Goal: Information Seeking & Learning: Learn about a topic

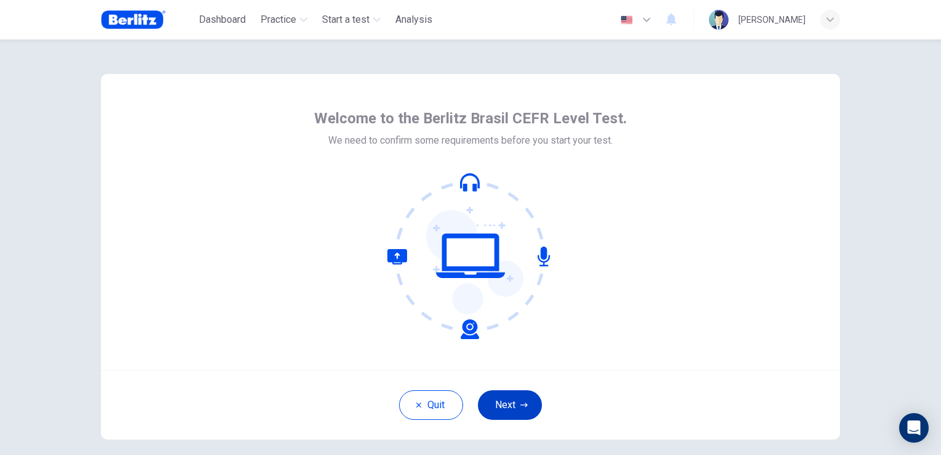
click at [531, 410] on button "Next" at bounding box center [510, 405] width 64 height 30
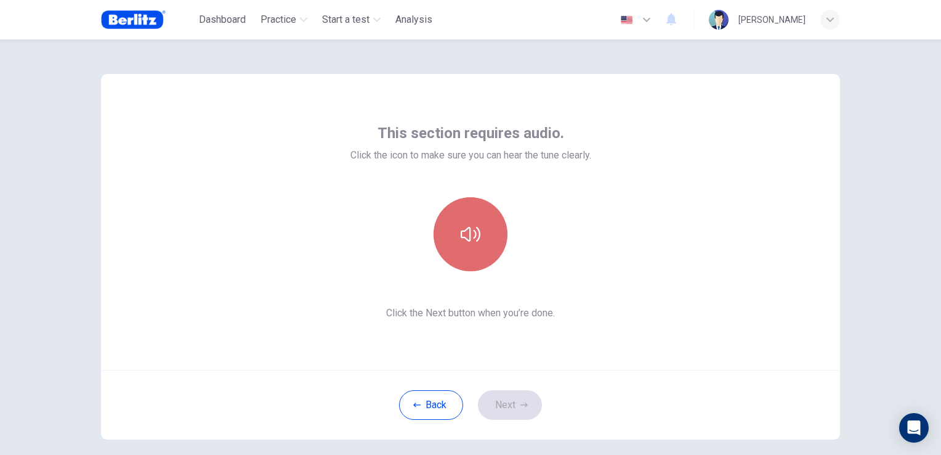
click at [476, 244] on button "button" at bounding box center [471, 234] width 74 height 74
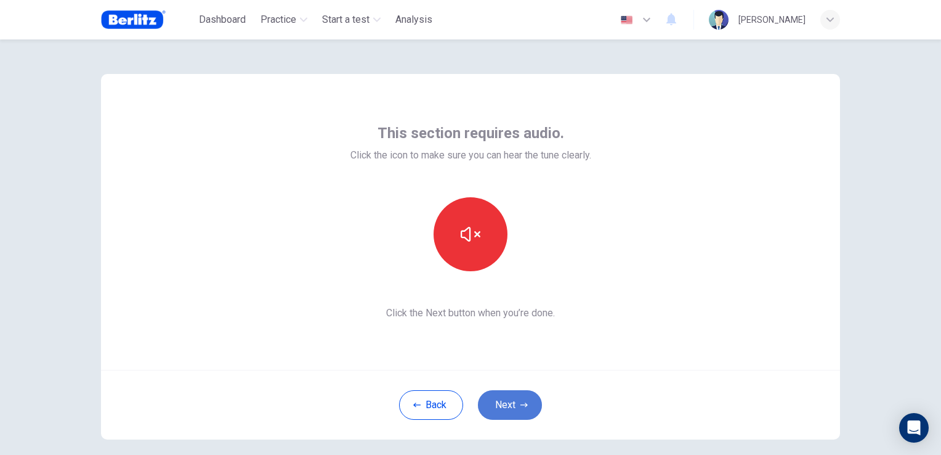
click at [514, 405] on button "Next" at bounding box center [510, 405] width 64 height 30
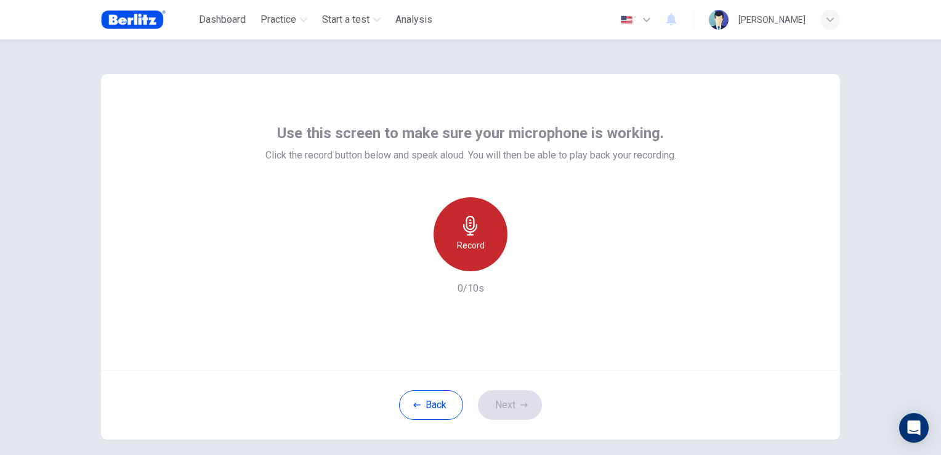
click at [469, 254] on div "Record" at bounding box center [471, 234] width 74 height 74
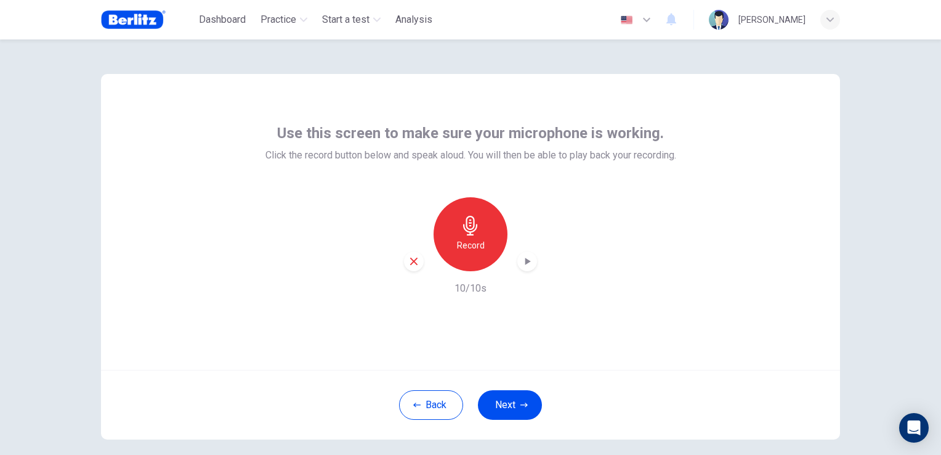
click at [524, 264] on icon "button" at bounding box center [527, 261] width 12 height 12
click at [514, 403] on button "Next" at bounding box center [510, 405] width 64 height 30
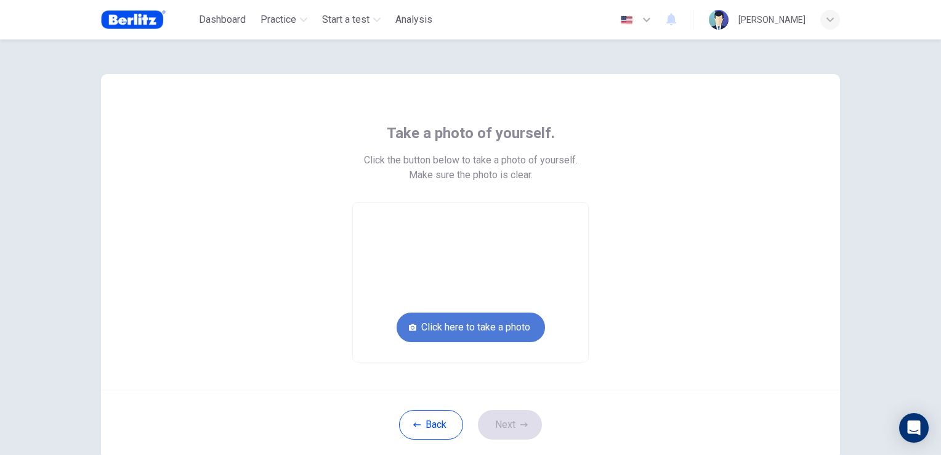
click at [503, 334] on button "Click here to take a photo" at bounding box center [471, 327] width 148 height 30
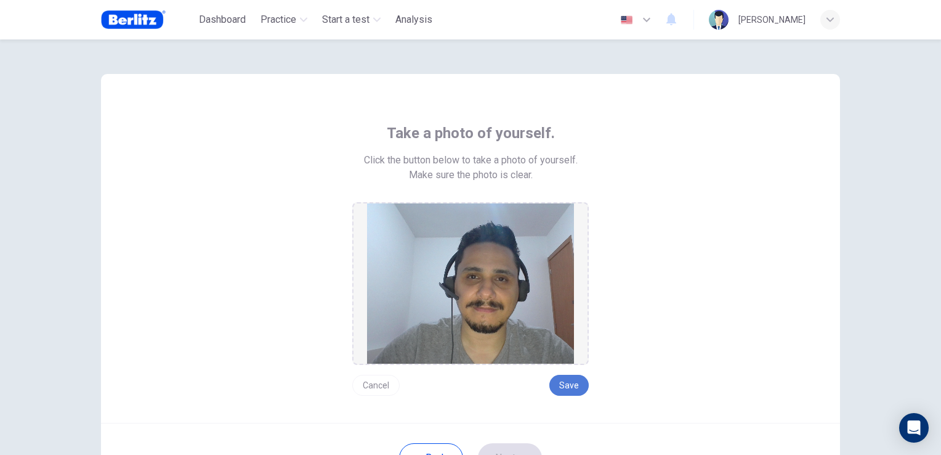
click at [570, 391] on button "Save" at bounding box center [568, 385] width 39 height 21
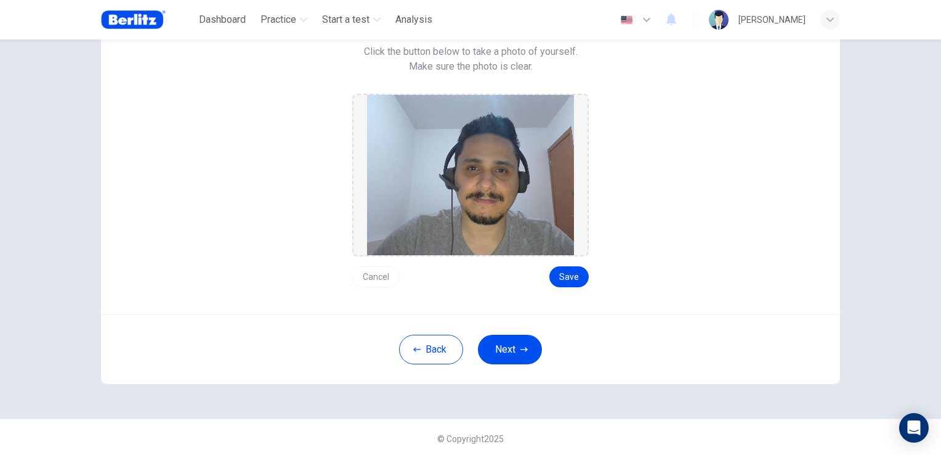
scroll to position [110, 0]
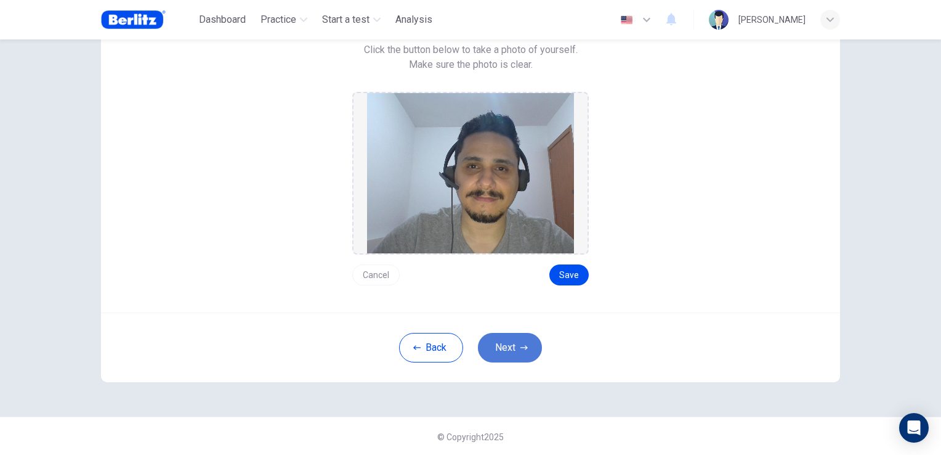
click at [514, 351] on button "Next" at bounding box center [510, 348] width 64 height 30
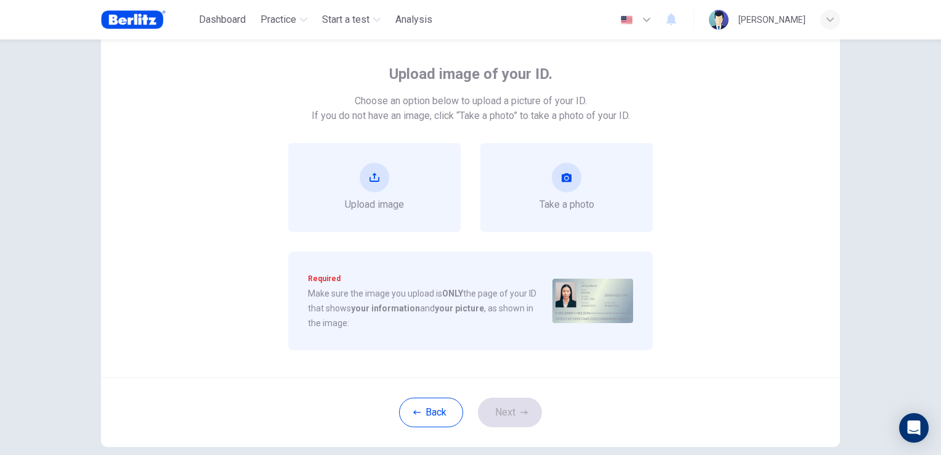
scroll to position [0, 0]
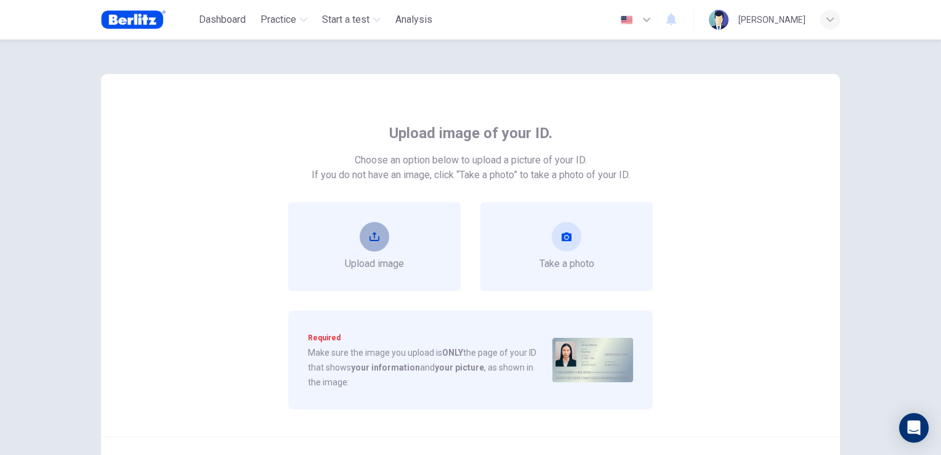
click at [370, 228] on button "upload" at bounding box center [375, 237] width 30 height 30
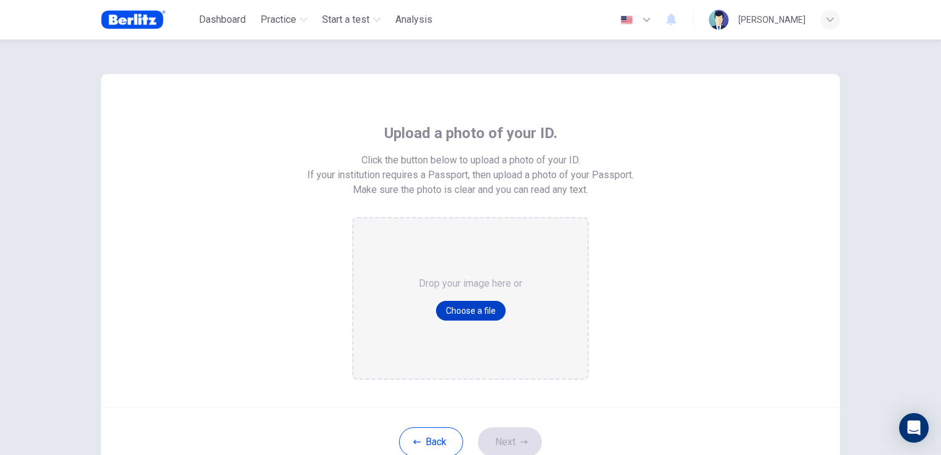
click at [473, 315] on button "Choose a file" at bounding box center [471, 311] width 70 height 20
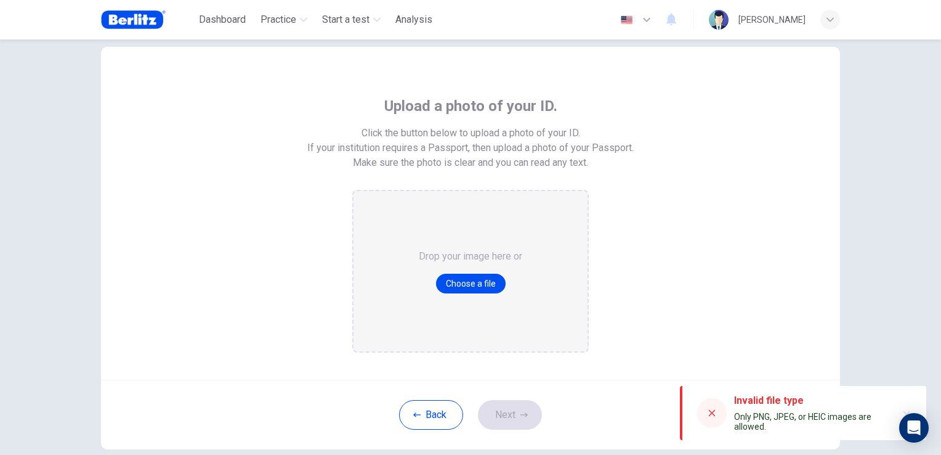
scroll to position [94, 0]
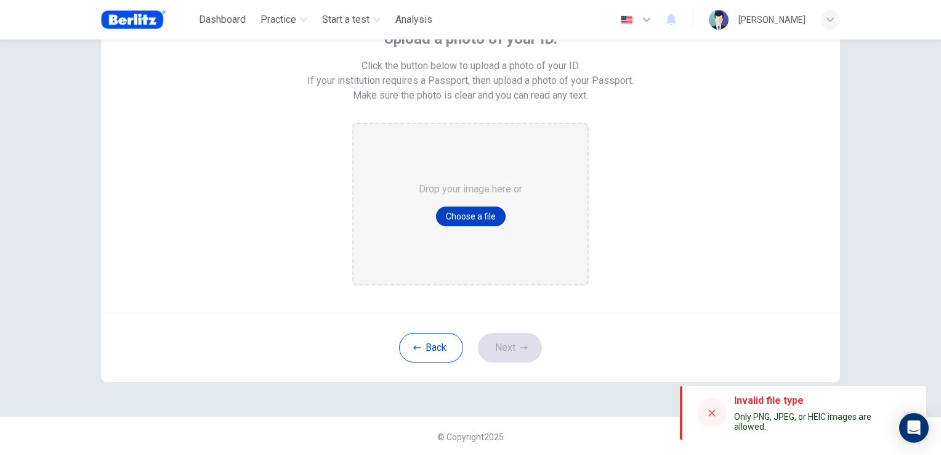
click at [479, 215] on button "Choose a file" at bounding box center [471, 216] width 70 height 20
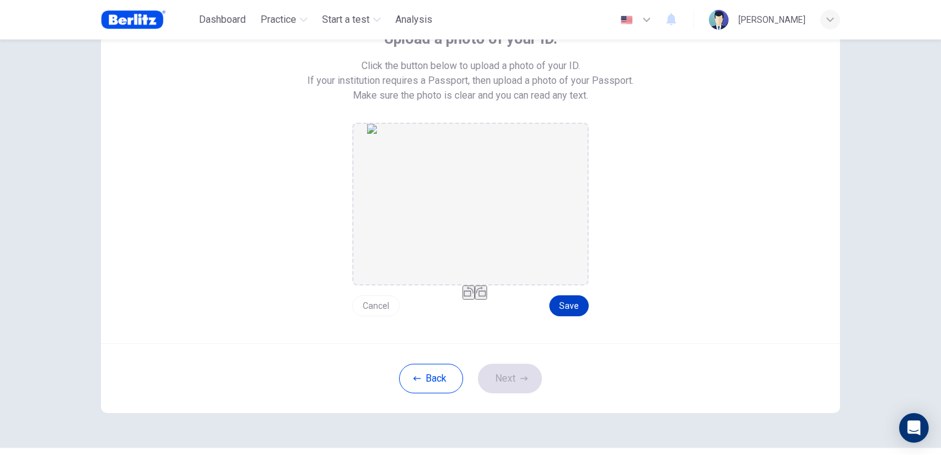
click at [562, 306] on button "Save" at bounding box center [568, 305] width 39 height 21
click at [511, 383] on button "Next" at bounding box center [510, 378] width 64 height 30
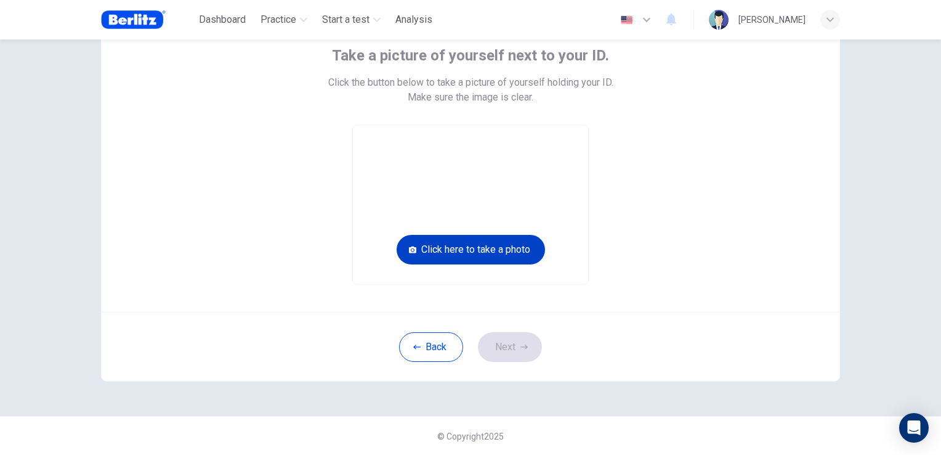
click at [500, 248] on button "Click here to take a photo" at bounding box center [471, 250] width 148 height 30
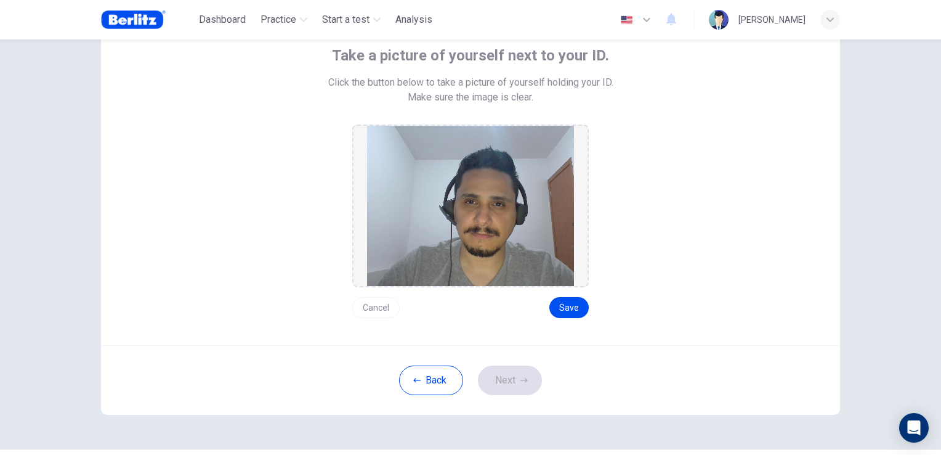
click at [375, 309] on button "Cancel" at bounding box center [375, 307] width 47 height 21
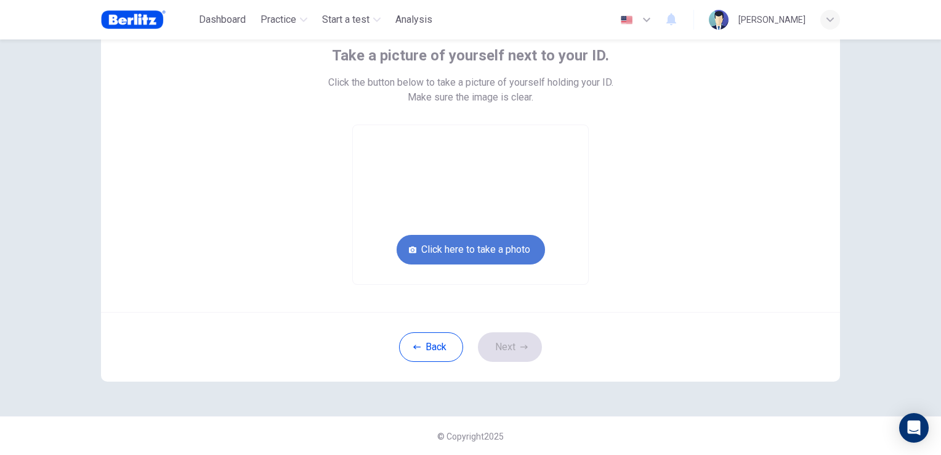
click at [477, 249] on button "Click here to take a photo" at bounding box center [471, 250] width 148 height 30
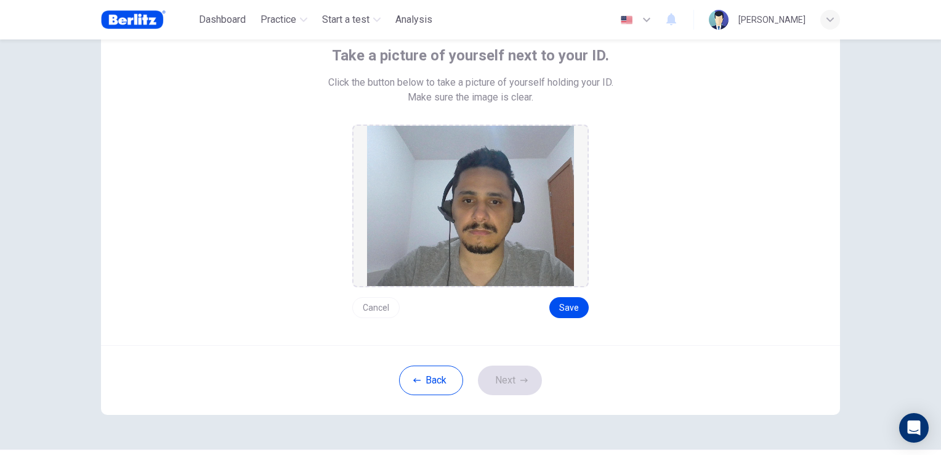
click at [368, 312] on button "Cancel" at bounding box center [375, 307] width 47 height 21
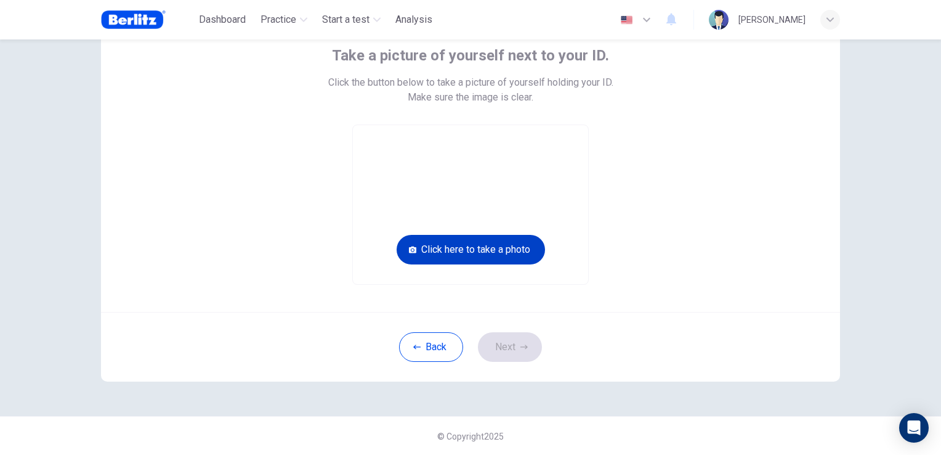
click at [520, 257] on button "Click here to take a photo" at bounding box center [471, 250] width 148 height 30
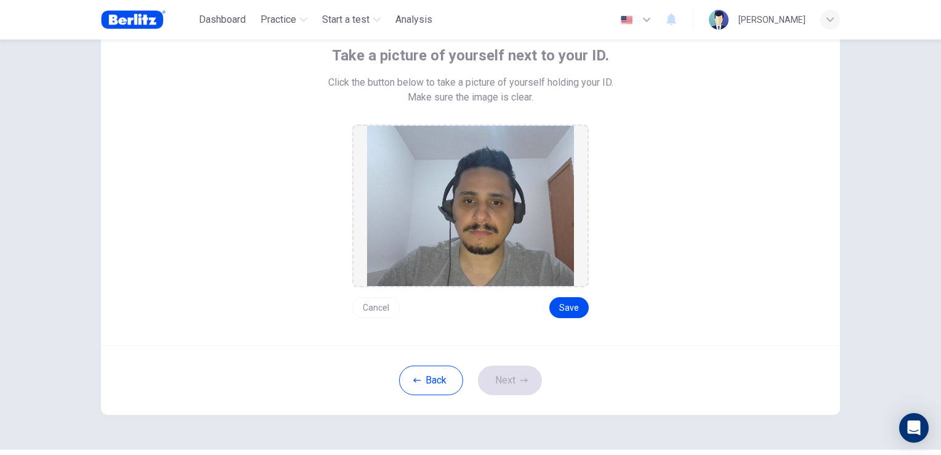
click at [520, 257] on img at bounding box center [470, 206] width 207 height 160
click at [376, 314] on button "Cancel" at bounding box center [375, 307] width 47 height 21
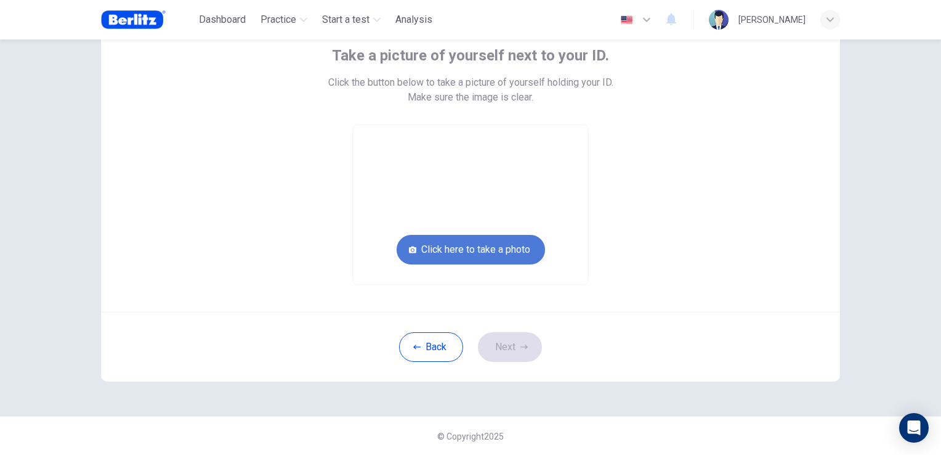
click at [482, 251] on button "Click here to take a photo" at bounding box center [471, 250] width 148 height 30
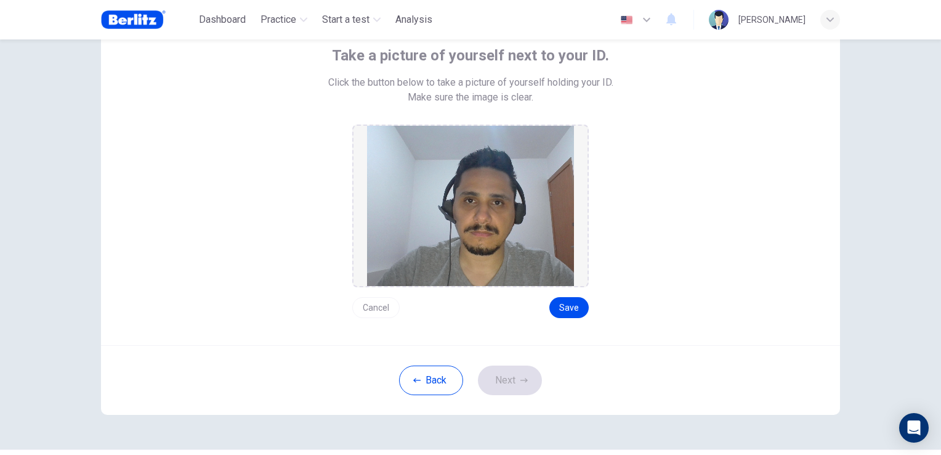
click at [375, 305] on button "Cancel" at bounding box center [375, 307] width 47 height 21
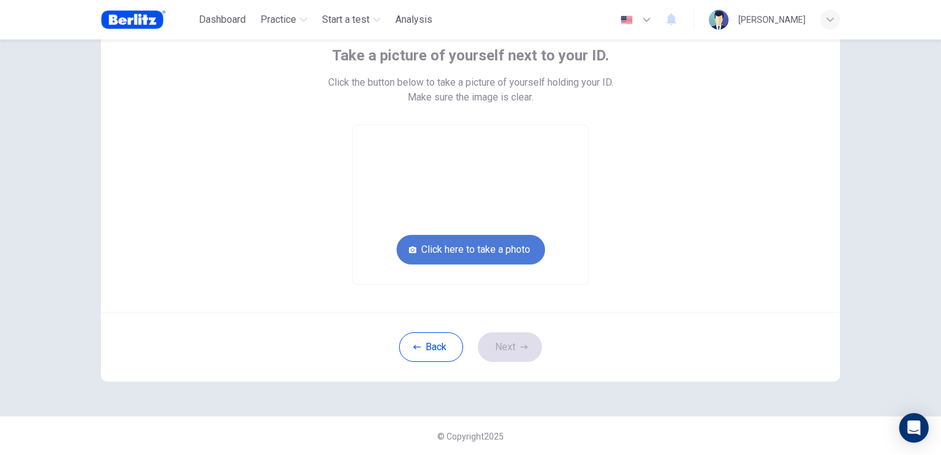
click at [506, 246] on button "Click here to take a photo" at bounding box center [471, 250] width 148 height 30
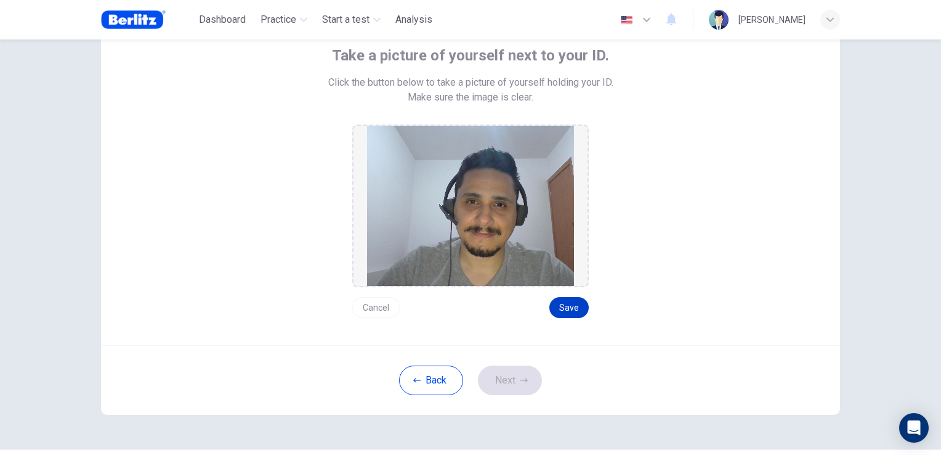
click at [580, 308] on button "Save" at bounding box center [568, 307] width 39 height 21
click at [509, 387] on button "Next" at bounding box center [510, 380] width 64 height 30
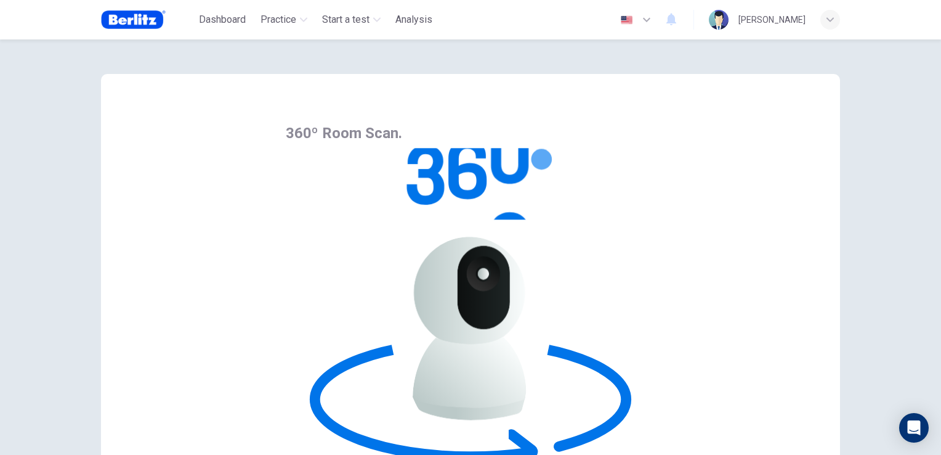
scroll to position [58, 0]
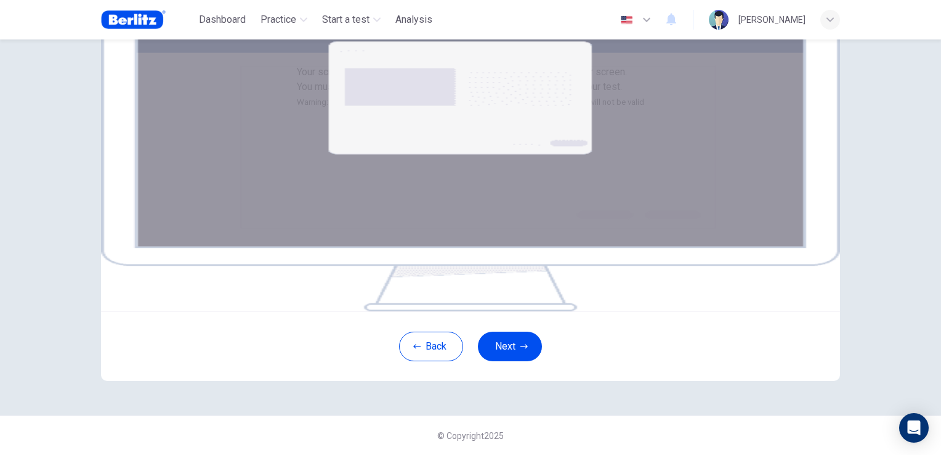
scroll to position [185, 0]
click at [508, 352] on button "Next" at bounding box center [510, 346] width 64 height 30
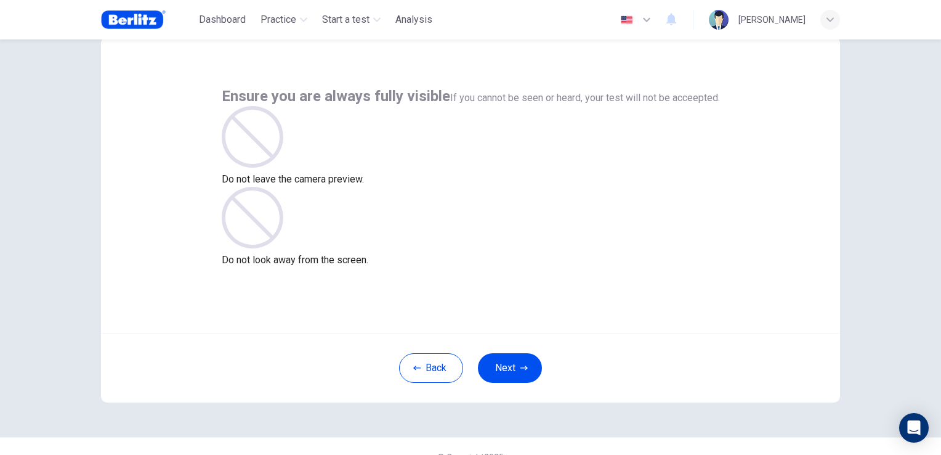
scroll to position [58, 0]
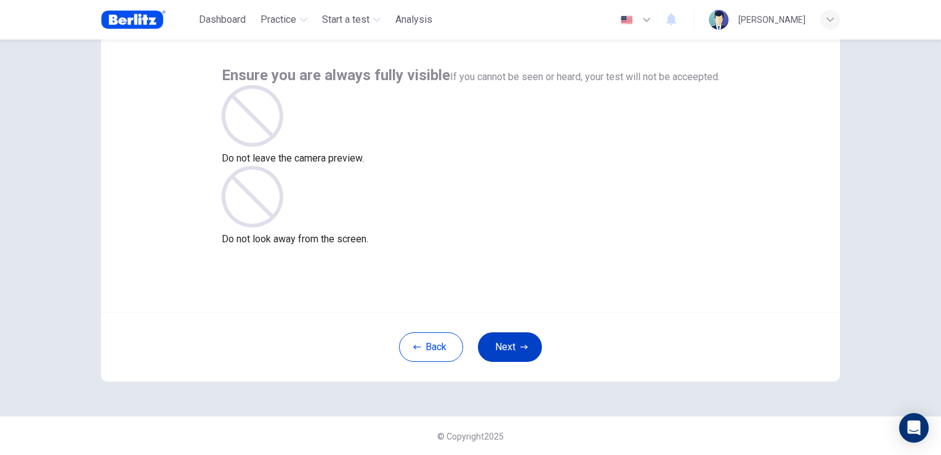
click at [503, 338] on button "Next" at bounding box center [510, 347] width 64 height 30
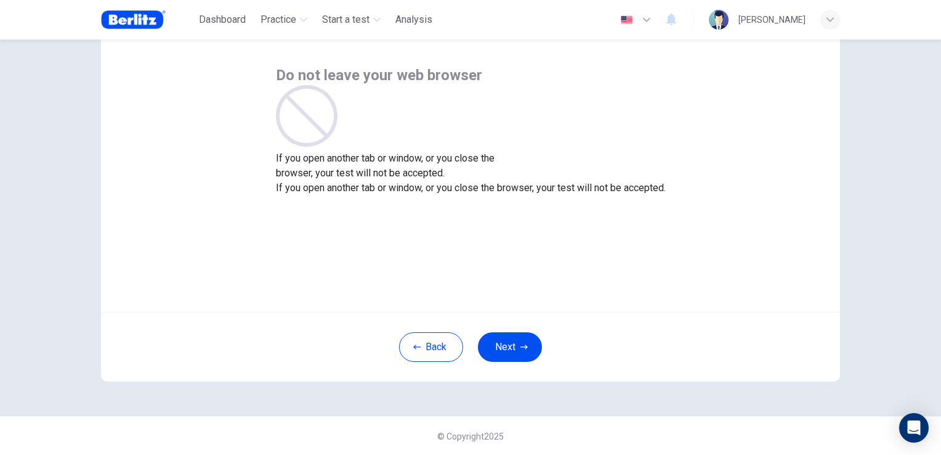
click at [627, 195] on div "Do not leave your web browser If you open another tab or window, or you close t…" at bounding box center [471, 130] width 390 height 130
click at [666, 175] on div "Do not leave your web browser If you open another tab or window, or you close t…" at bounding box center [471, 130] width 390 height 130
click at [521, 343] on icon "button" at bounding box center [524, 346] width 7 height 7
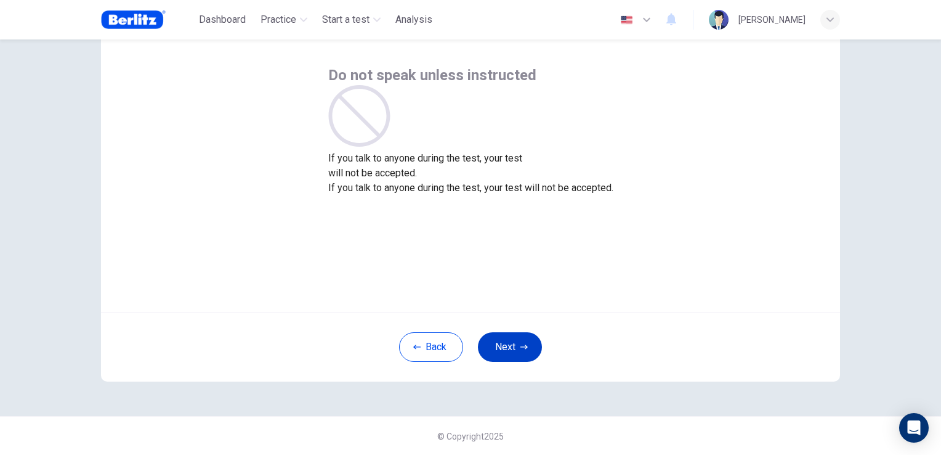
click at [521, 343] on icon "button" at bounding box center [524, 346] width 7 height 7
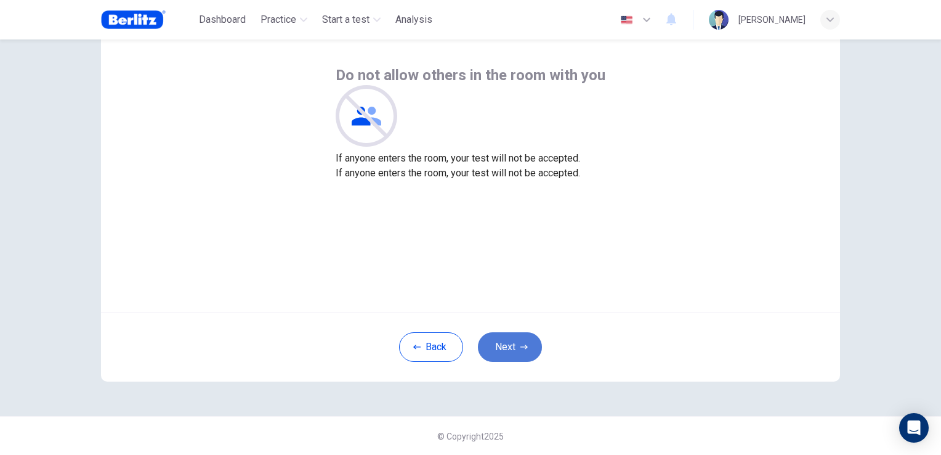
click at [521, 343] on icon "button" at bounding box center [524, 346] width 7 height 7
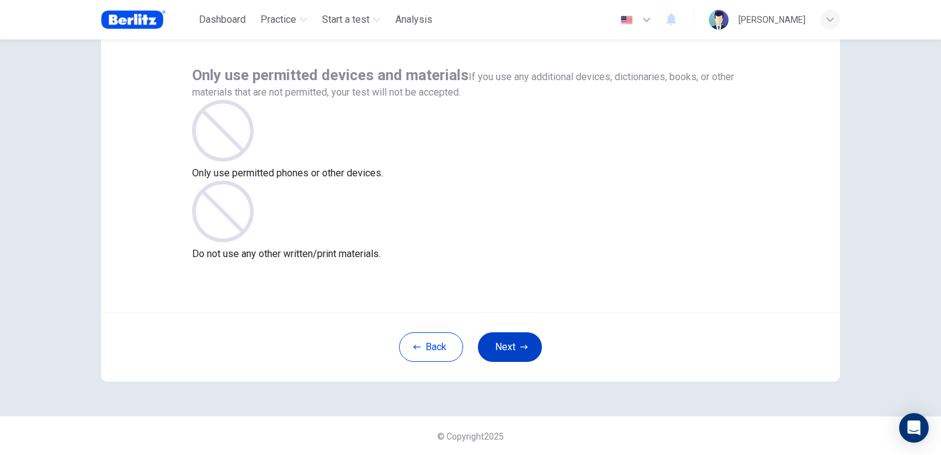
click at [500, 354] on button "Next" at bounding box center [510, 347] width 64 height 30
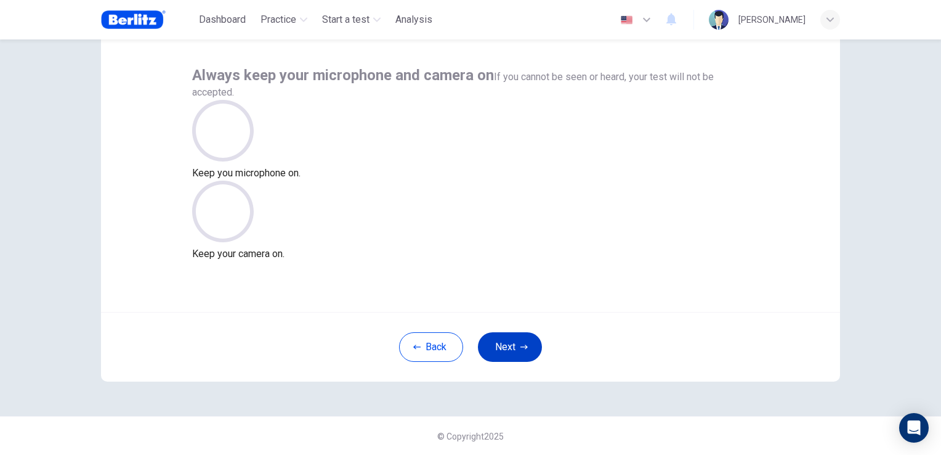
click at [514, 351] on button "Next" at bounding box center [510, 347] width 64 height 30
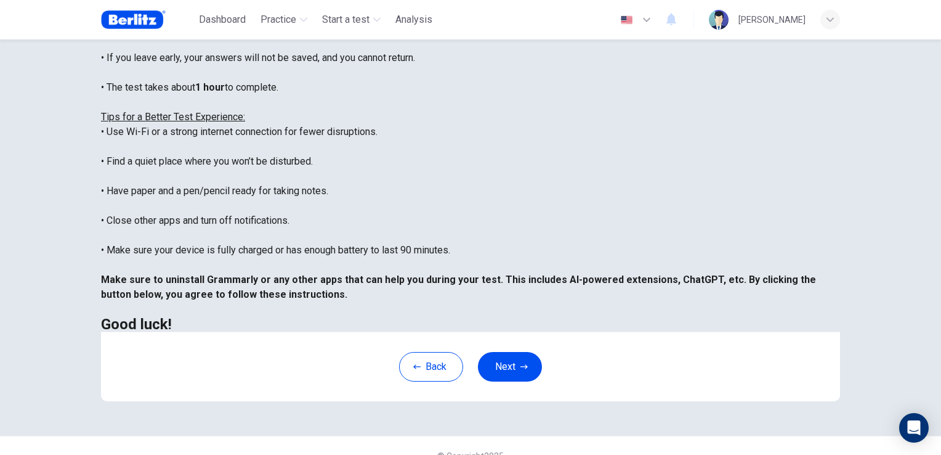
scroll to position [230, 0]
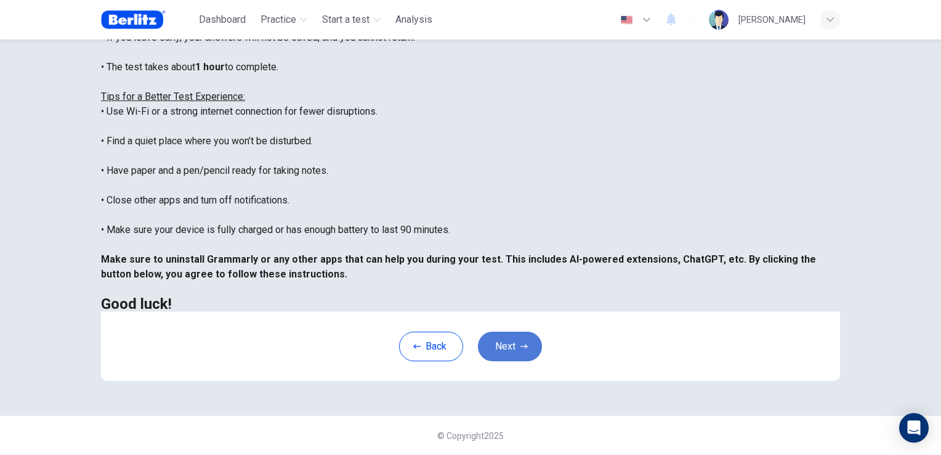
click at [521, 343] on icon "button" at bounding box center [524, 346] width 7 height 7
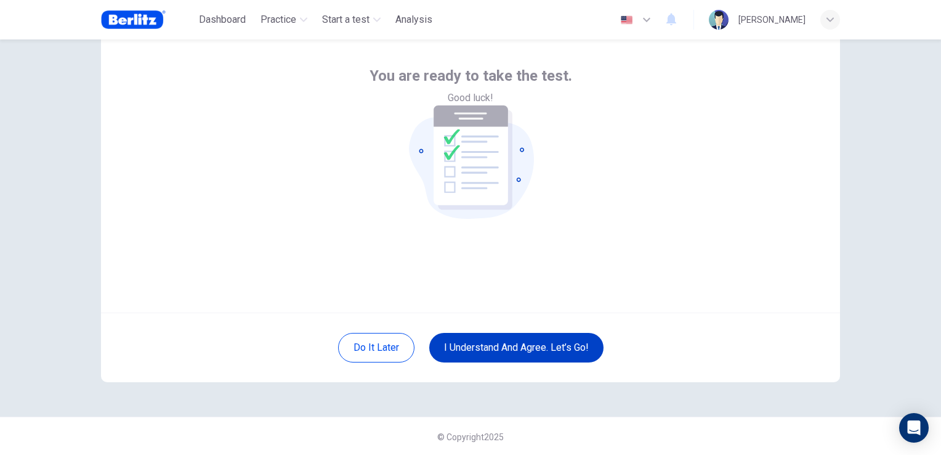
scroll to position [58, 0]
click at [535, 341] on button "I understand and agree. Let’s go!" at bounding box center [516, 347] width 174 height 30
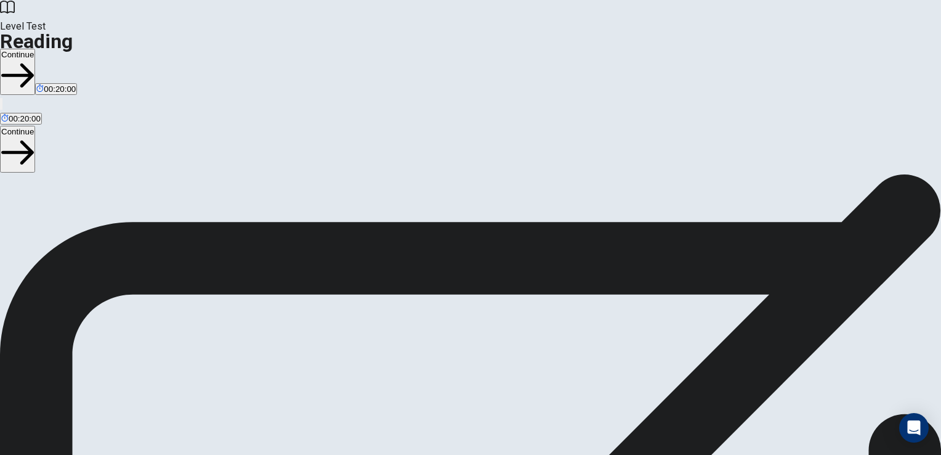
scroll to position [72, 0]
click at [35, 49] on button "Continue" at bounding box center [17, 72] width 35 height 46
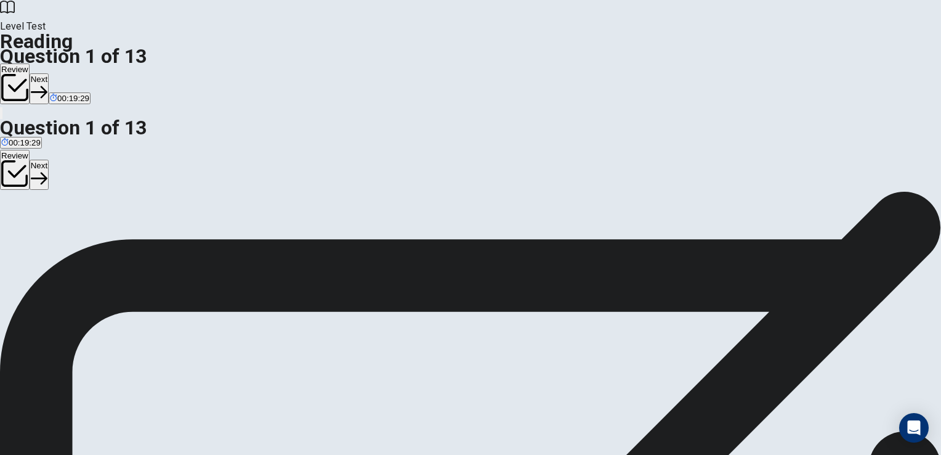
scroll to position [0, 0]
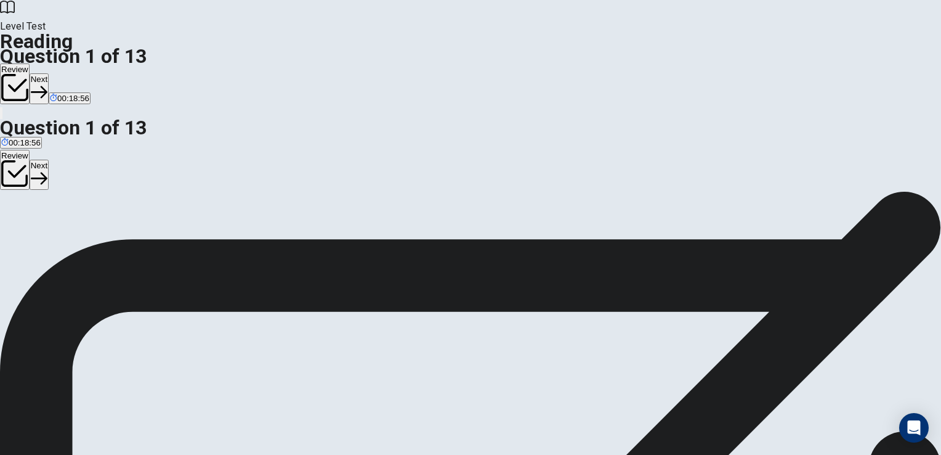
scroll to position [185, 0]
click at [49, 73] on button "Next" at bounding box center [39, 88] width 19 height 30
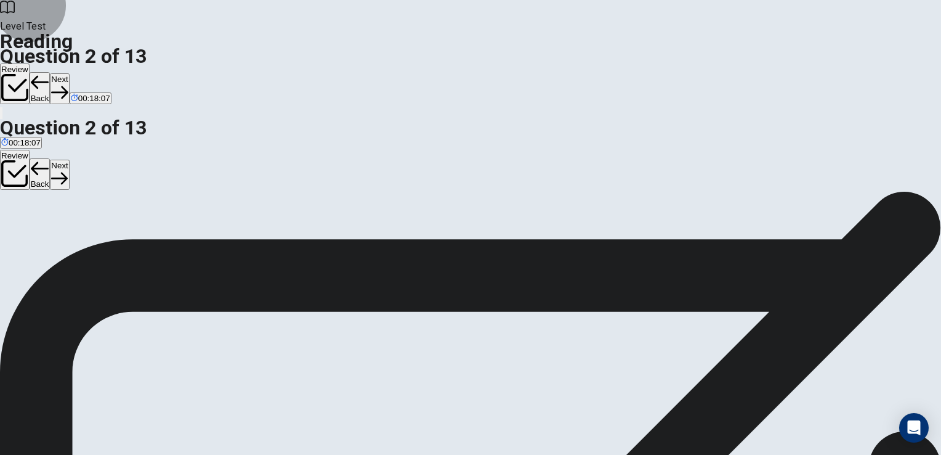
click at [69, 73] on button "Next" at bounding box center [59, 88] width 19 height 30
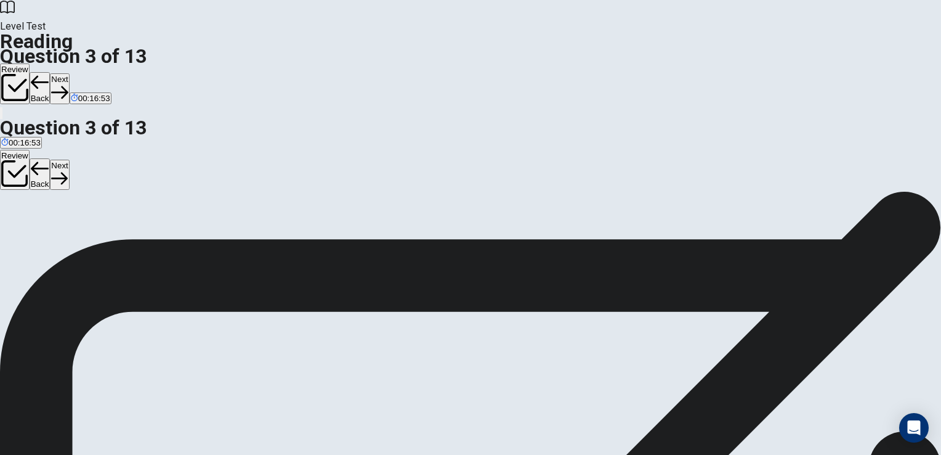
click at [69, 73] on button "Next" at bounding box center [59, 88] width 19 height 30
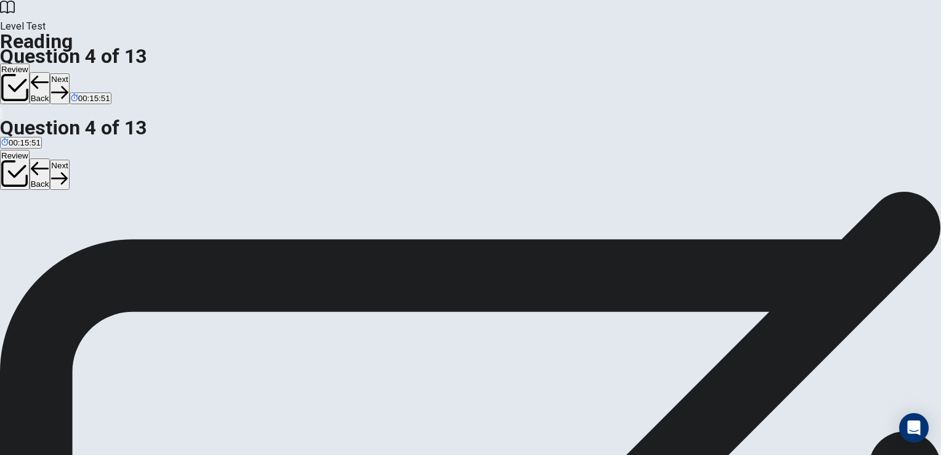
click at [69, 73] on button "Next" at bounding box center [59, 88] width 19 height 30
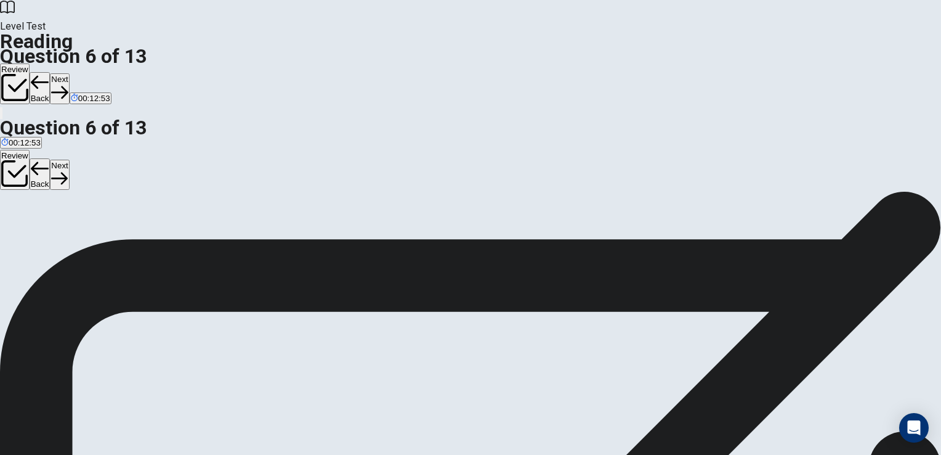
click at [69, 73] on button "Next" at bounding box center [59, 88] width 19 height 30
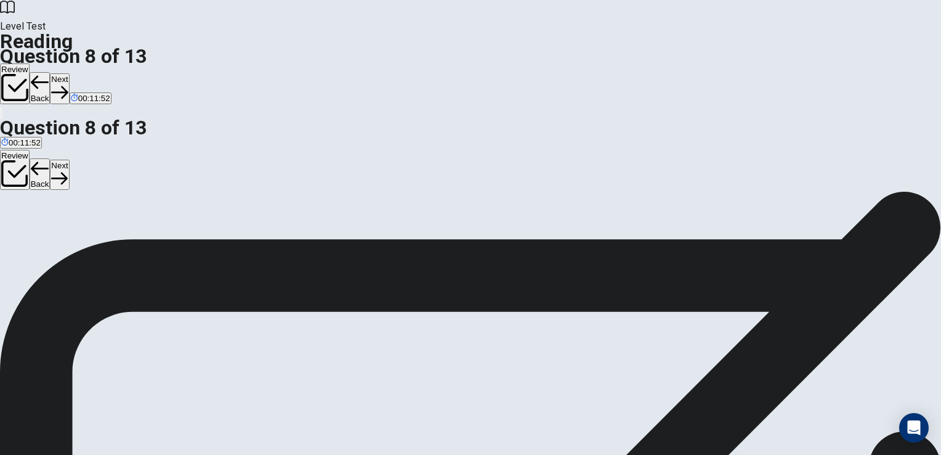
click at [69, 73] on button "Next" at bounding box center [59, 88] width 19 height 30
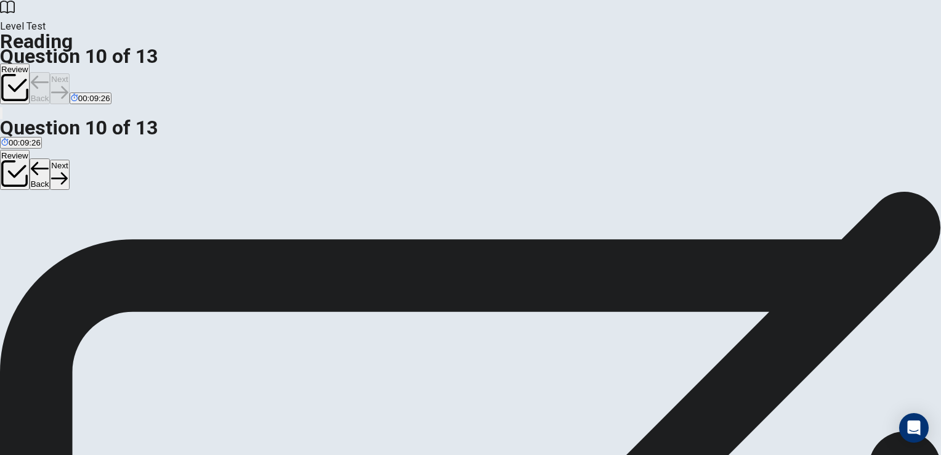
scroll to position [180, 0]
click at [68, 86] on icon "button" at bounding box center [59, 92] width 17 height 12
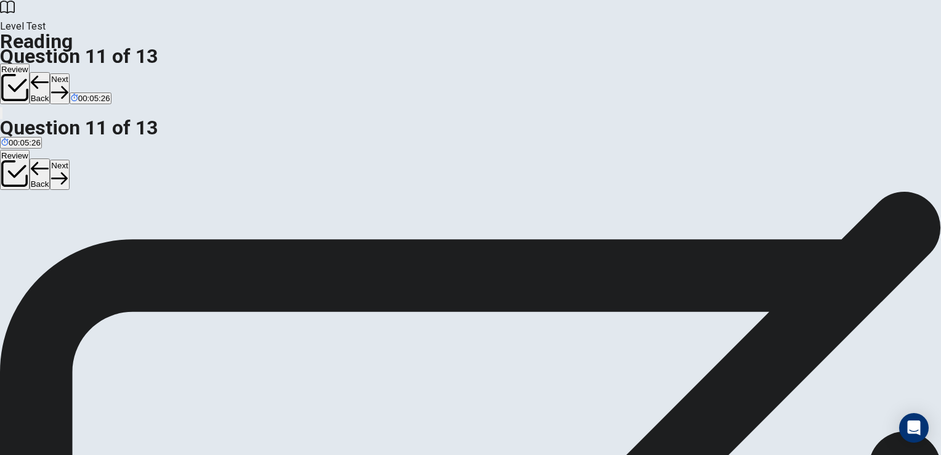
click at [69, 73] on button "Next" at bounding box center [59, 88] width 19 height 30
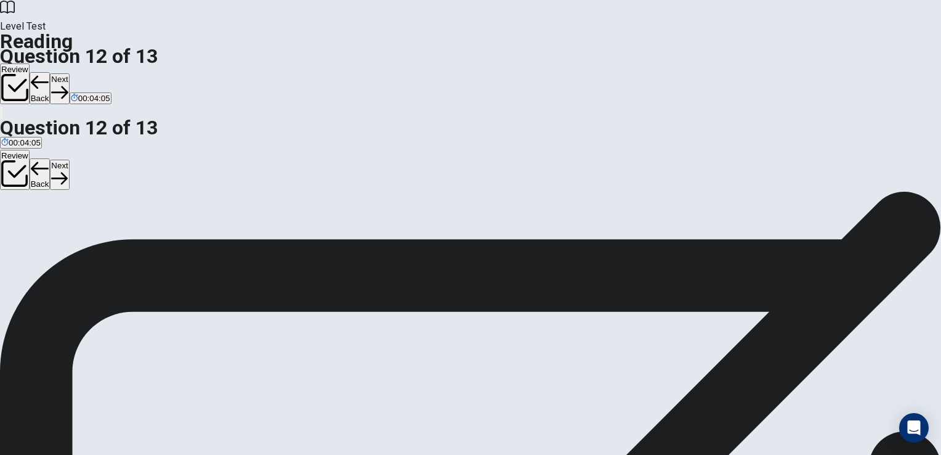
click at [69, 73] on button "Next" at bounding box center [59, 88] width 19 height 30
drag, startPoint x: 213, startPoint y: 255, endPoint x: 442, endPoint y: 232, distance: 229.7
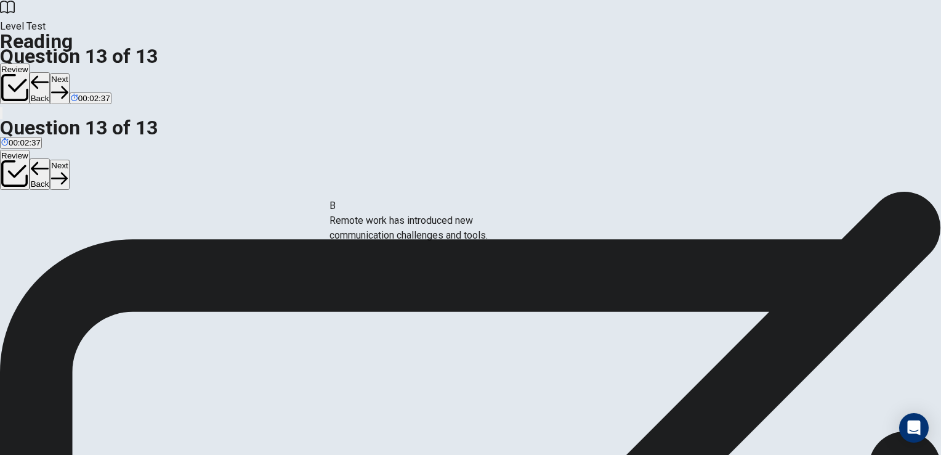
drag, startPoint x: 211, startPoint y: 247, endPoint x: 429, endPoint y: 242, distance: 217.5
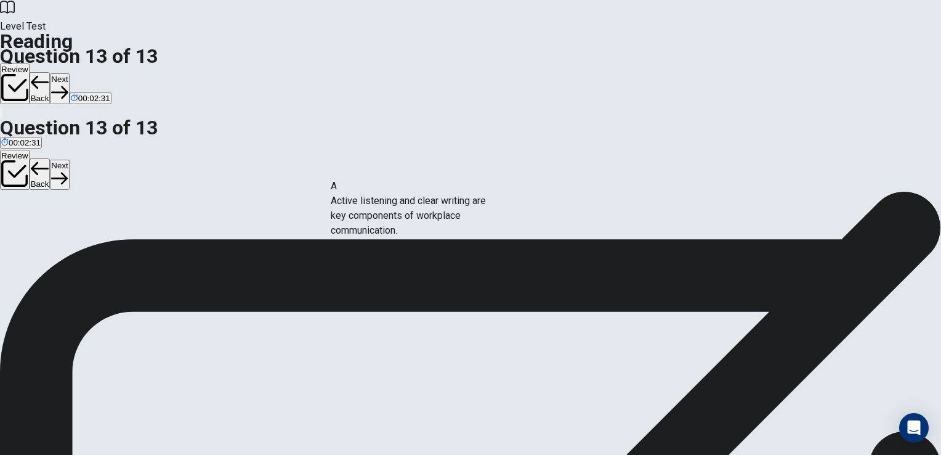
drag, startPoint x: 206, startPoint y: 230, endPoint x: 417, endPoint y: 235, distance: 211.4
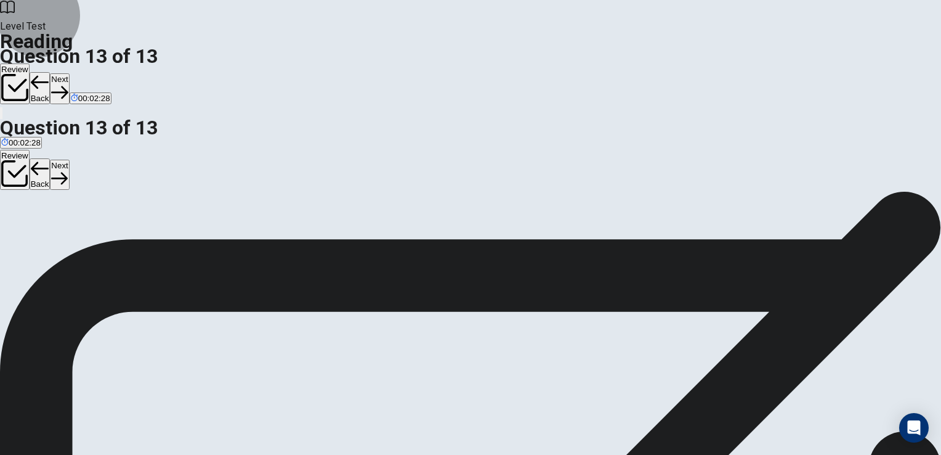
click at [68, 84] on icon "button" at bounding box center [59, 92] width 17 height 17
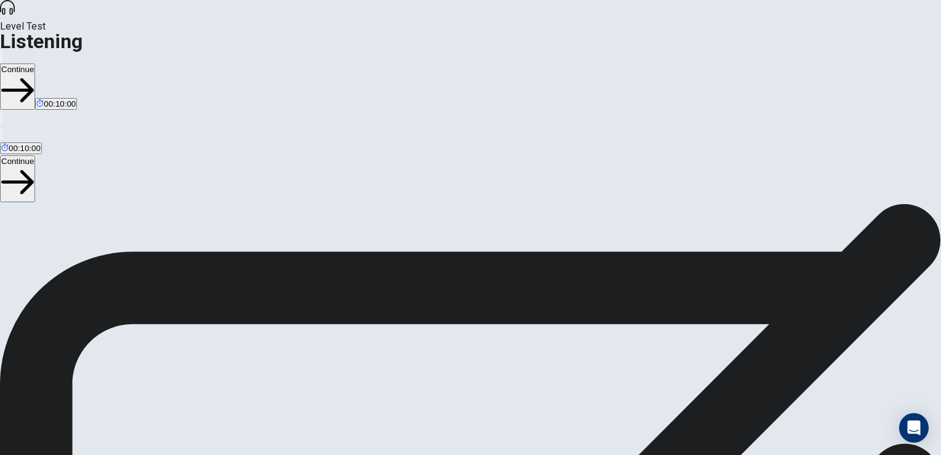
click at [35, 63] on button "Continue" at bounding box center [17, 86] width 35 height 46
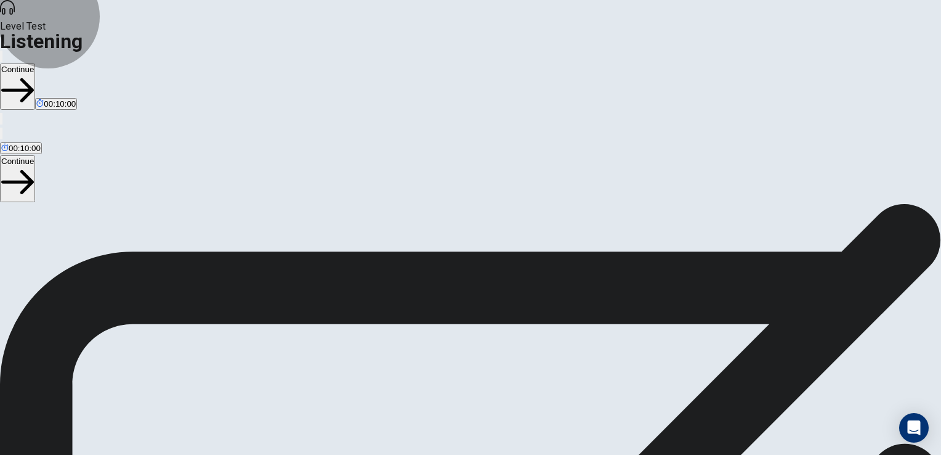
click at [35, 63] on button "Continue" at bounding box center [17, 86] width 35 height 46
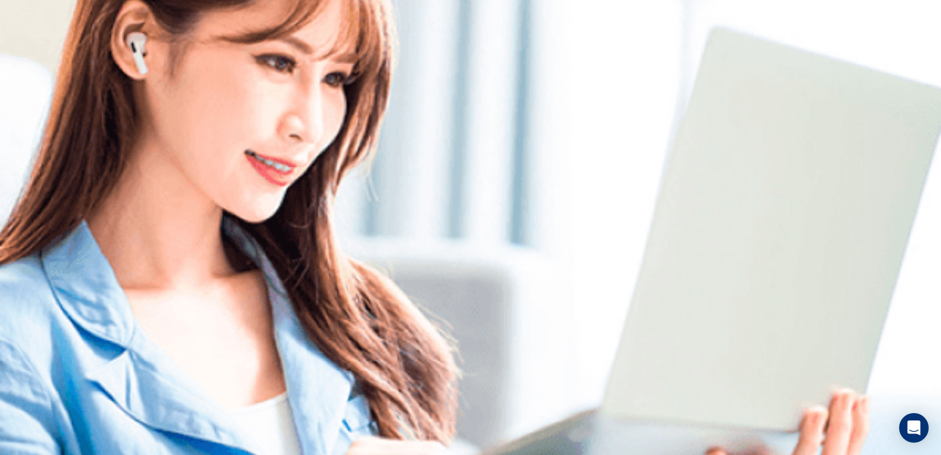
scroll to position [0, 0]
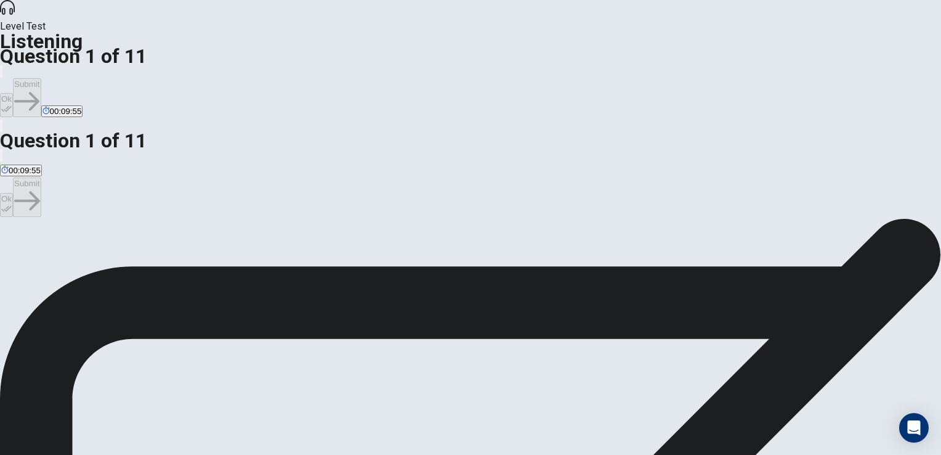
click at [13, 93] on button "Ok" at bounding box center [6, 105] width 13 height 24
click at [39, 89] on icon "button" at bounding box center [26, 101] width 25 height 25
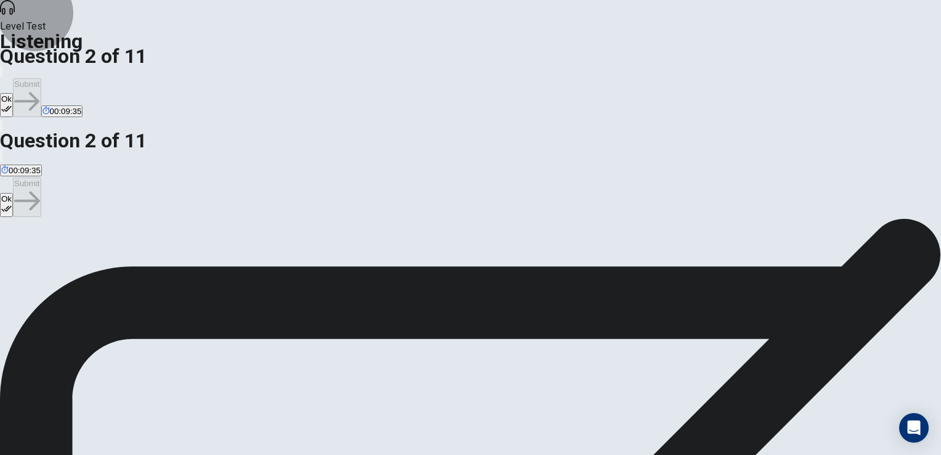
click at [13, 93] on button "Ok" at bounding box center [6, 105] width 13 height 24
click at [41, 78] on button "Submit" at bounding box center [27, 97] width 28 height 39
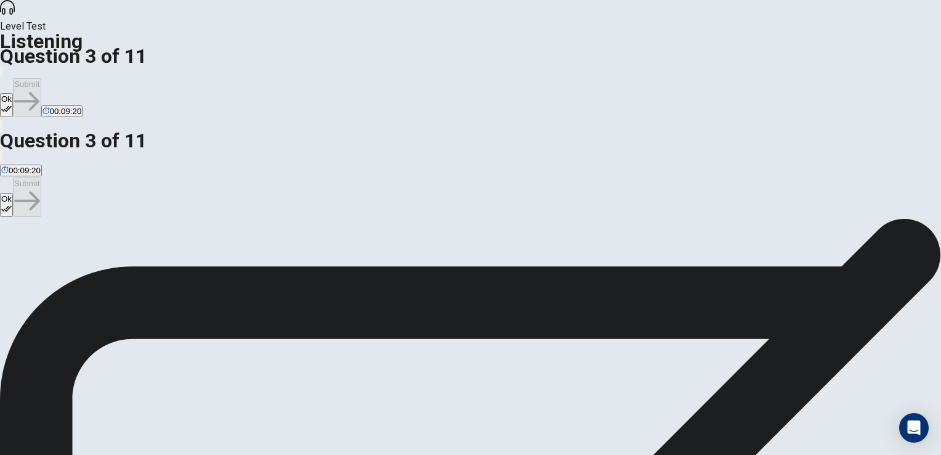
click at [13, 93] on button "Ok" at bounding box center [6, 105] width 13 height 24
click at [39, 89] on icon "button" at bounding box center [26, 101] width 25 height 25
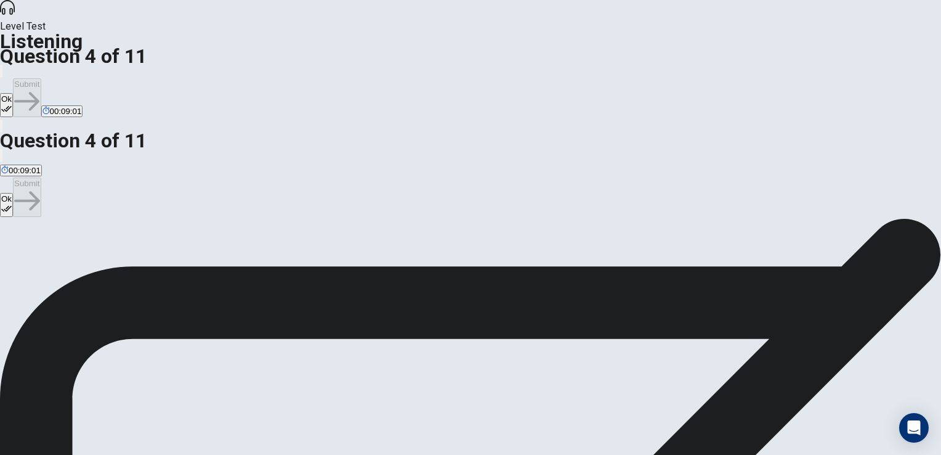
click at [13, 93] on button "Ok" at bounding box center [6, 105] width 13 height 24
click at [41, 78] on button "Submit" at bounding box center [27, 97] width 28 height 39
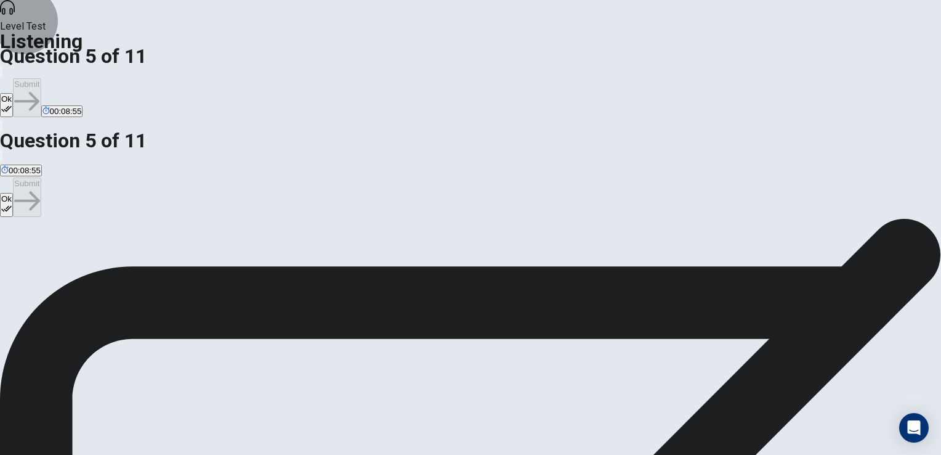
click at [13, 93] on button "Ok" at bounding box center [6, 105] width 13 height 24
click at [41, 78] on button "Submit" at bounding box center [27, 97] width 28 height 39
click at [12, 103] on icon "button" at bounding box center [6, 108] width 10 height 10
click at [39, 89] on icon "button" at bounding box center [26, 101] width 25 height 25
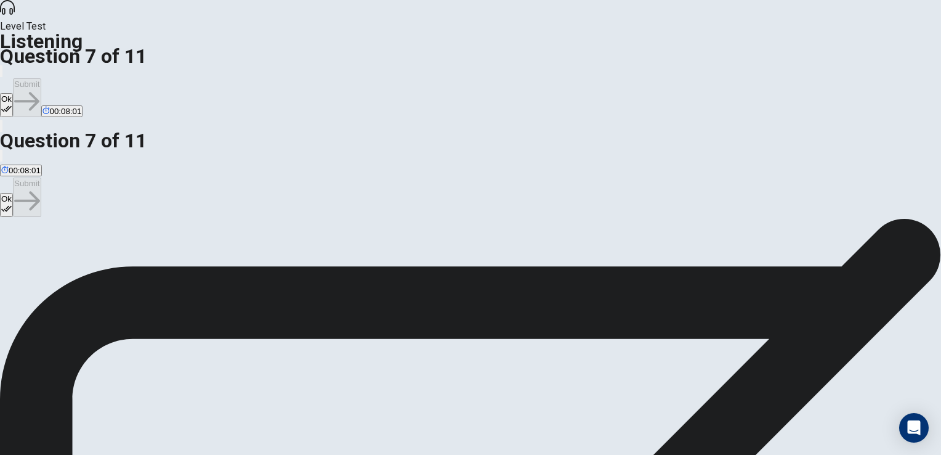
click at [12, 103] on icon "button" at bounding box center [6, 108] width 10 height 10
click at [41, 78] on button "Submit" at bounding box center [27, 97] width 28 height 39
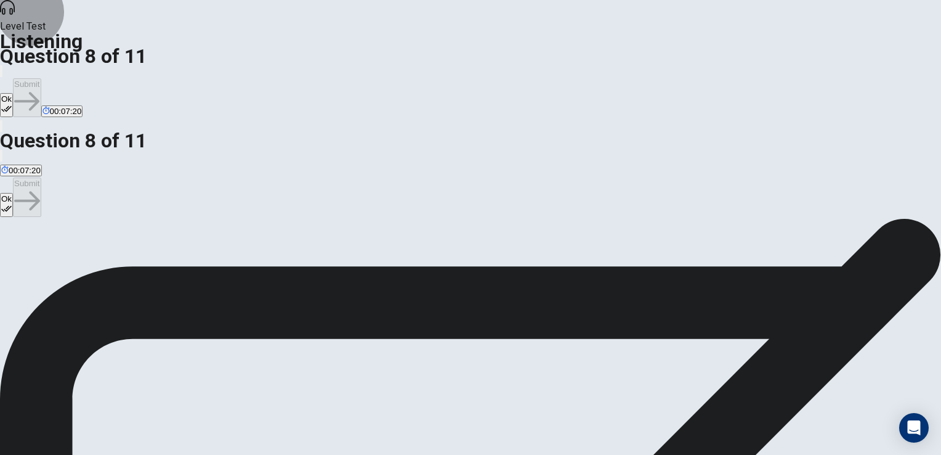
click at [12, 106] on icon "button" at bounding box center [6, 109] width 10 height 6
click at [41, 78] on button "Submit" at bounding box center [27, 97] width 28 height 39
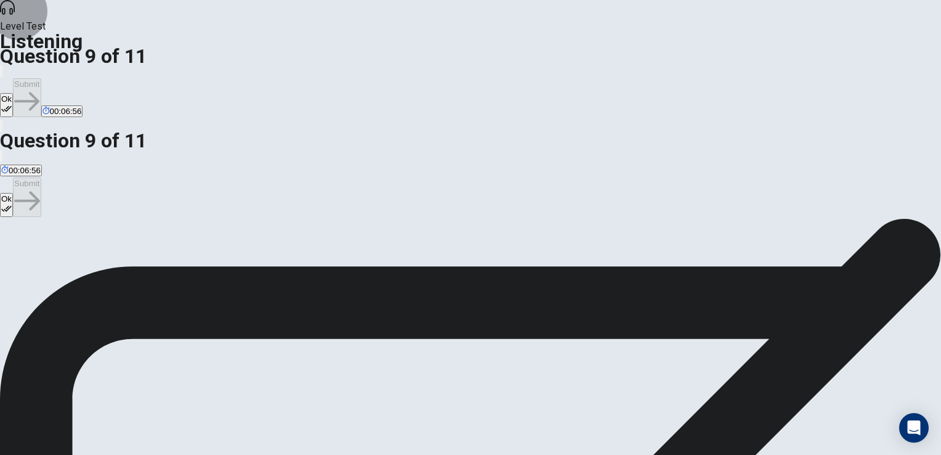
click at [13, 93] on button "Ok" at bounding box center [6, 105] width 13 height 24
click at [41, 78] on button "Submit" at bounding box center [27, 97] width 28 height 39
click at [13, 93] on button "Ok" at bounding box center [6, 105] width 13 height 24
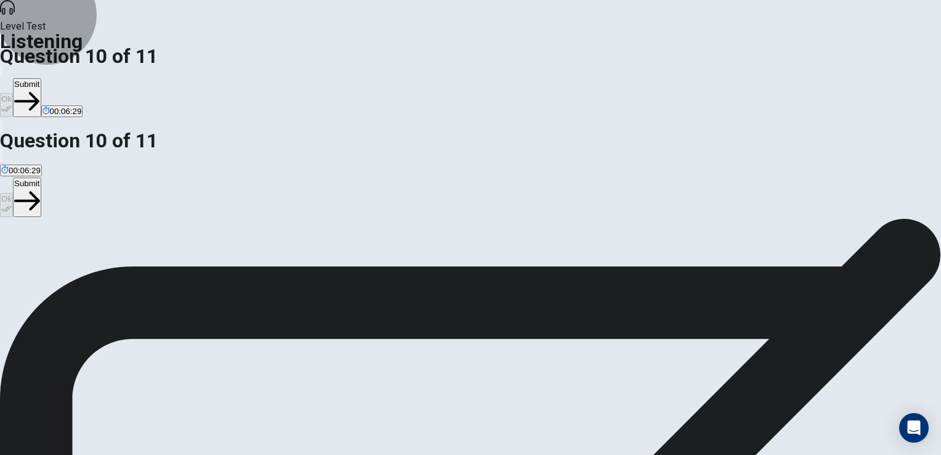
click at [39, 89] on icon "button" at bounding box center [26, 101] width 25 height 25
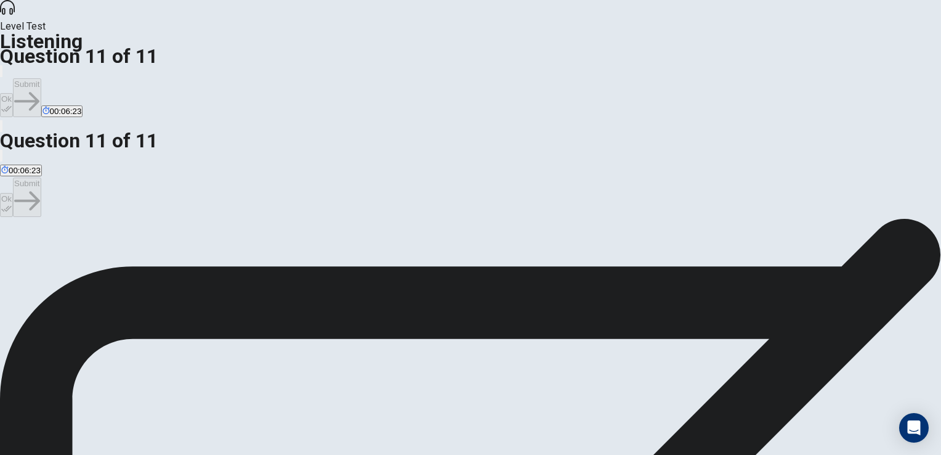
click at [13, 93] on button "Ok" at bounding box center [6, 105] width 13 height 24
click at [41, 78] on button "Submit" at bounding box center [27, 97] width 28 height 39
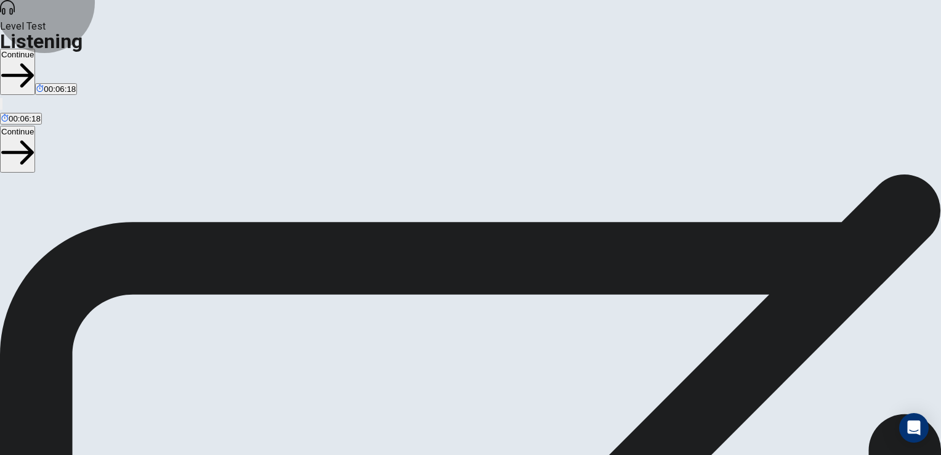
click at [35, 49] on button "Continue" at bounding box center [17, 72] width 35 height 46
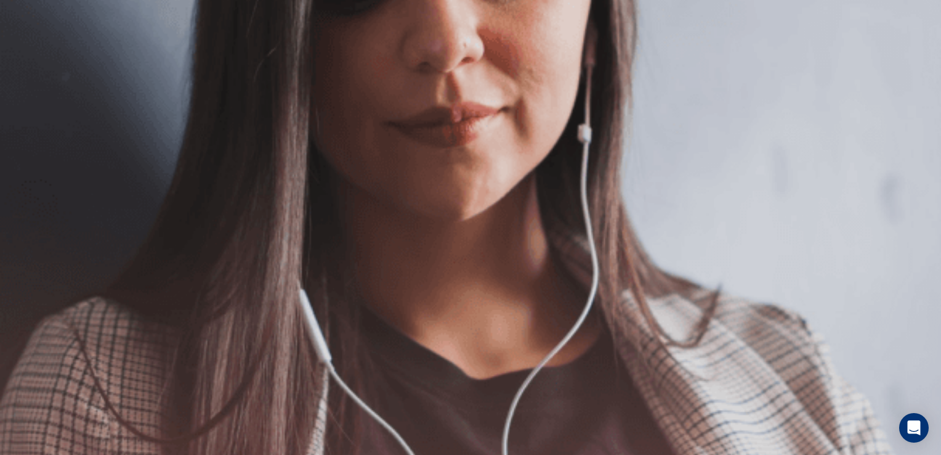
scroll to position [123, 0]
click at [35, 63] on button "Continue" at bounding box center [17, 86] width 35 height 46
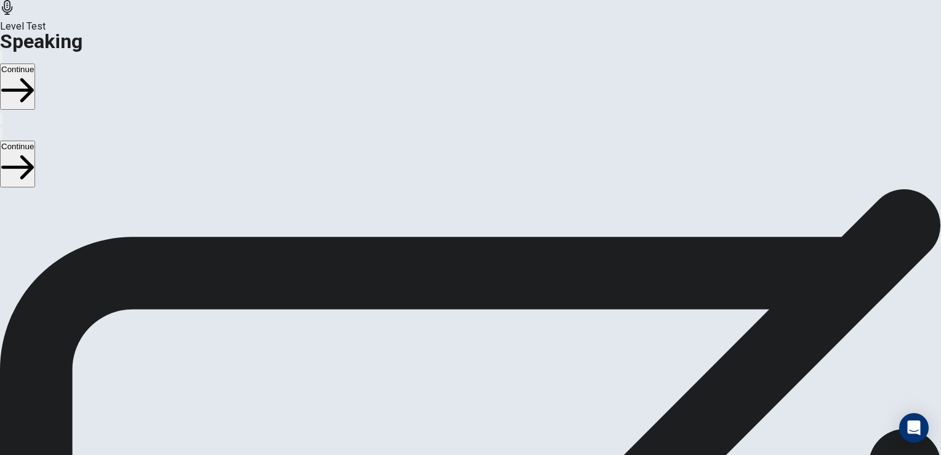
click at [35, 63] on button "Continue" at bounding box center [17, 86] width 35 height 46
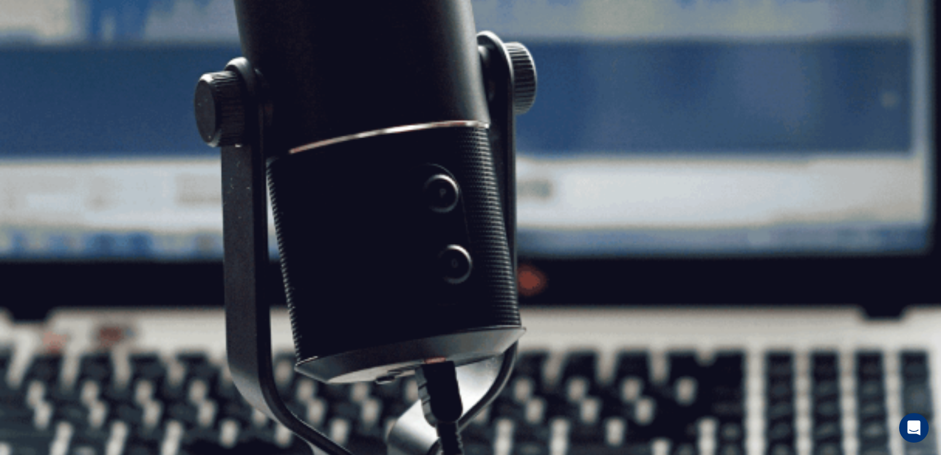
click at [35, 63] on button "Continue" at bounding box center [17, 86] width 35 height 46
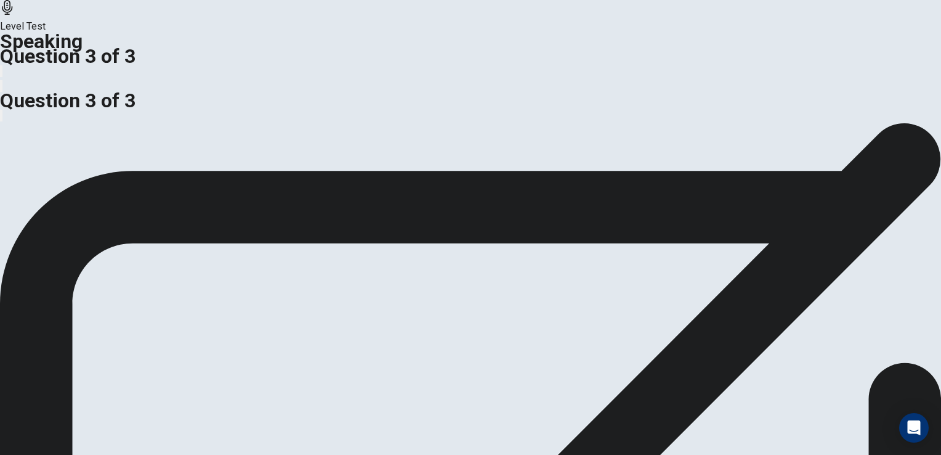
scroll to position [0, 0]
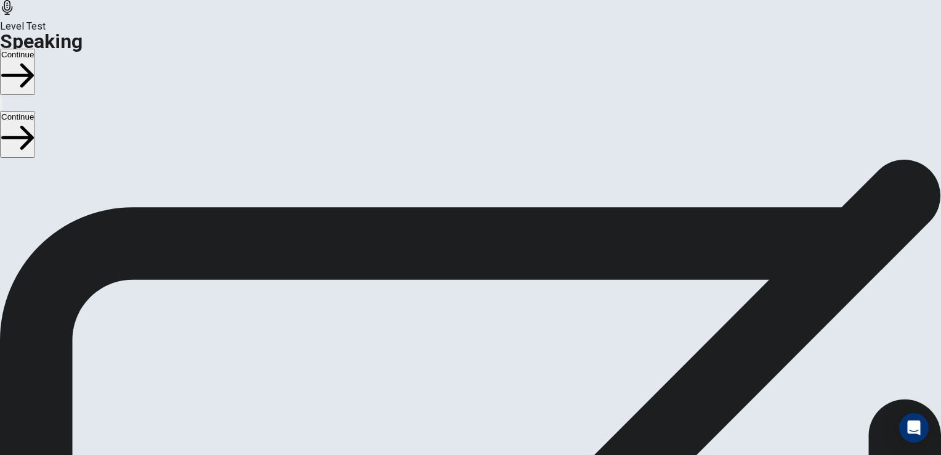
click at [35, 49] on button "Continue" at bounding box center [17, 72] width 35 height 46
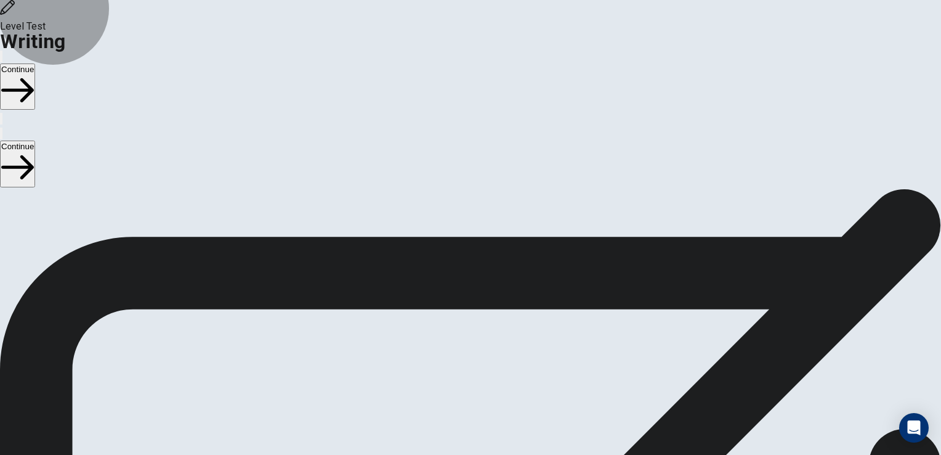
click at [35, 63] on button "Continue" at bounding box center [17, 86] width 35 height 46
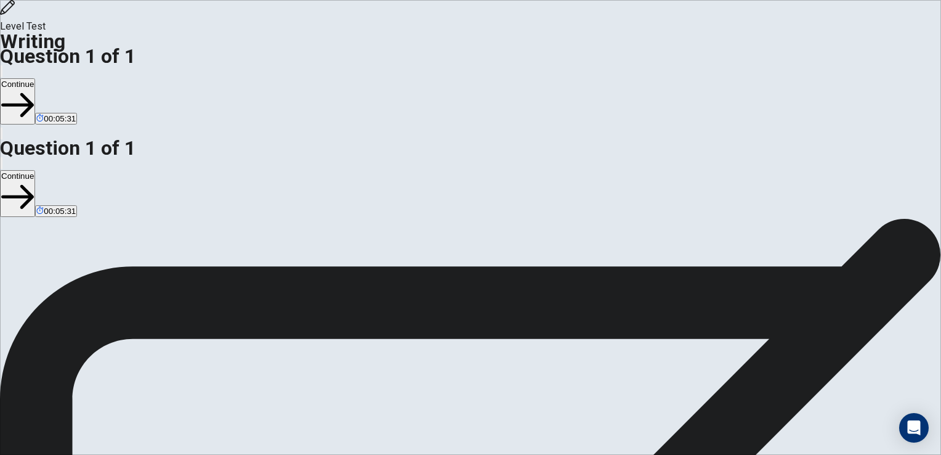
type textarea "**********"
click at [35, 78] on button "Continue" at bounding box center [17, 101] width 35 height 46
